Goal: Task Accomplishment & Management: Manage account settings

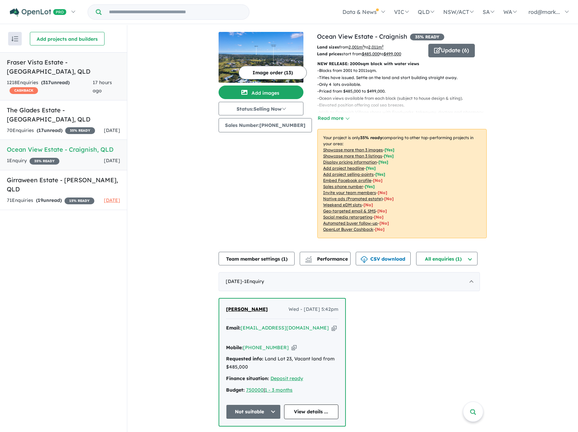
click at [44, 79] on div "1218 Enquir ies ( 317 unread) CASHBACK" at bounding box center [50, 87] width 86 height 16
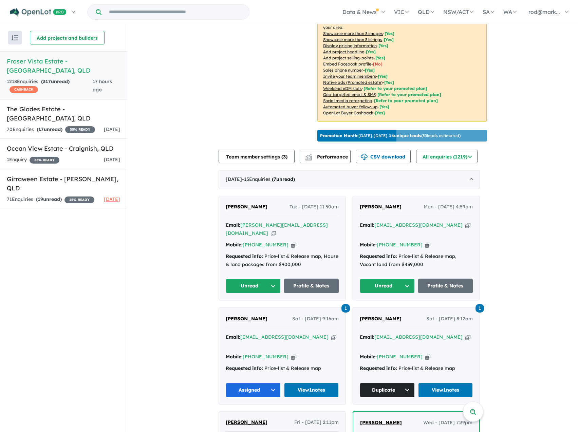
scroll to position [170, 0]
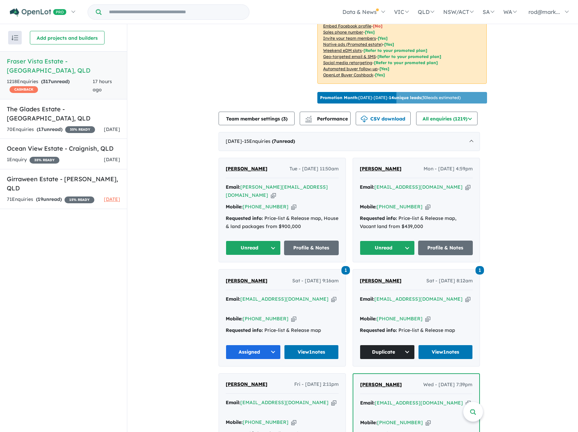
click at [276, 192] on icon "button" at bounding box center [273, 195] width 5 height 7
click at [276, 244] on button "Unread" at bounding box center [253, 248] width 55 height 15
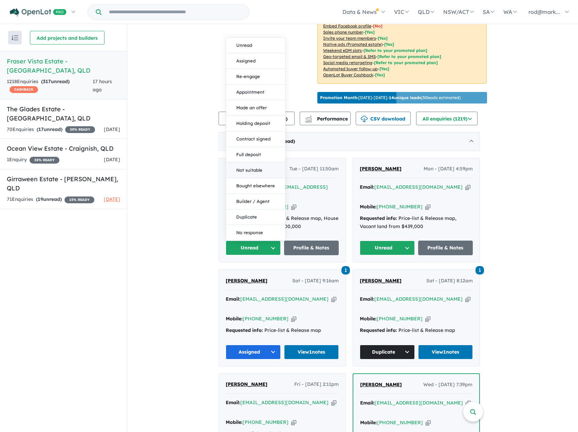
click at [255, 163] on button "Not suitable" at bounding box center [255, 171] width 59 height 16
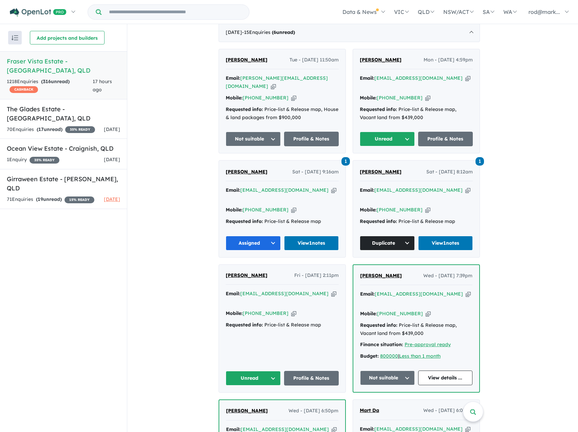
scroll to position [339, 0]
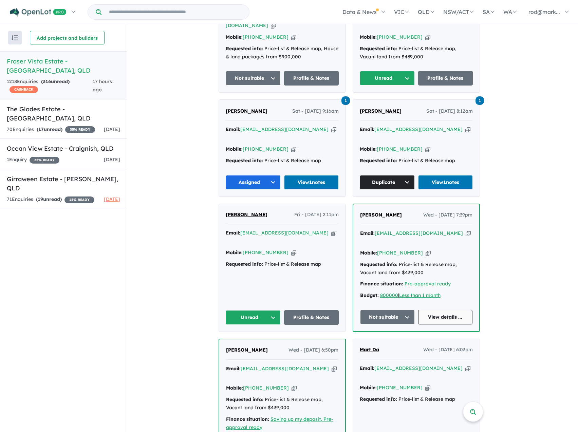
click at [437, 310] on link "View details ..." at bounding box center [445, 317] width 55 height 15
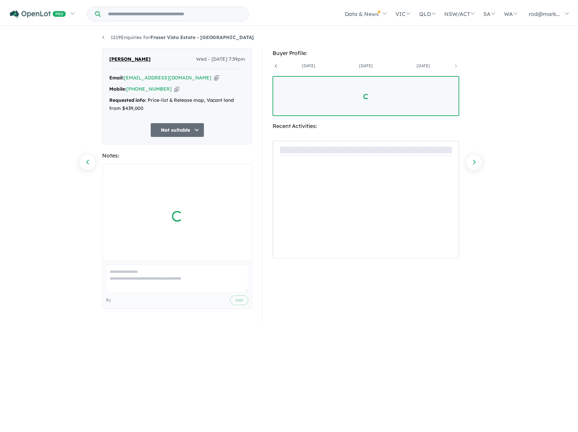
scroll to position [0, 108]
